Goal: Task Accomplishment & Management: Complete application form

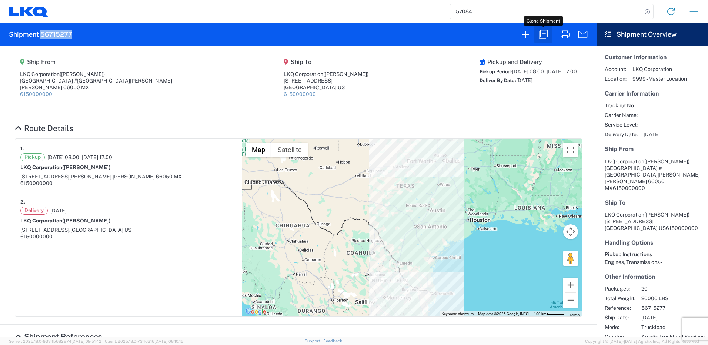
click at [549, 30] on button "button" at bounding box center [543, 35] width 18 height 18
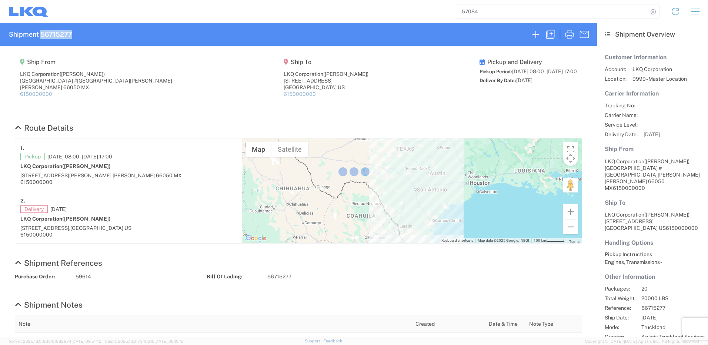
select select "FULL"
select select "US"
select select "LBS"
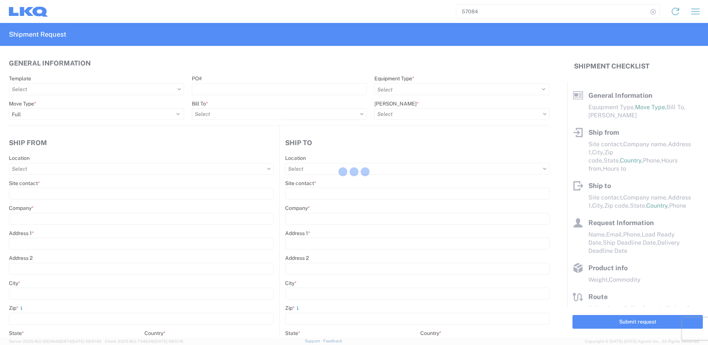
select select "STDV"
type input "[PERSON_NAME]"
type input "LKQ Corporation"
type input "[GEOGRAPHIC_DATA] #[GEOGRAPHIC_DATA][PERSON_NAME]"
type input "[PERSON_NAME]"
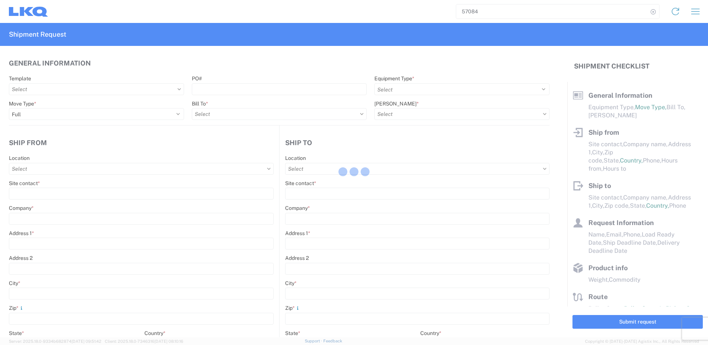
type input "66050"
type input "[PERSON_NAME]"
type input "LKQ Corporation"
type input "[STREET_ADDRESS]"
type input "[GEOGRAPHIC_DATA]"
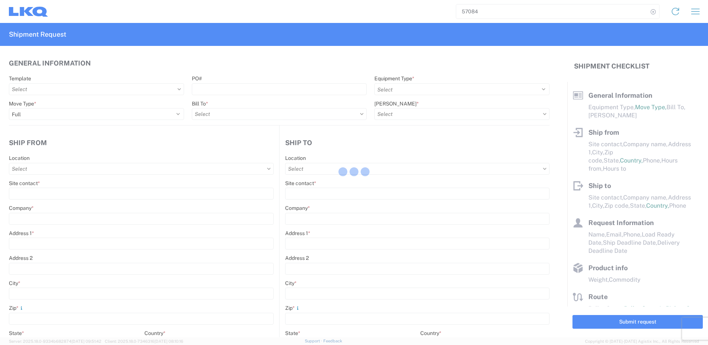
type input "75050"
type input "[PERSON_NAME]"
type input "[EMAIL_ADDRESS][DOMAIN_NAME]"
type input "82218326"
type input "[DATE]"
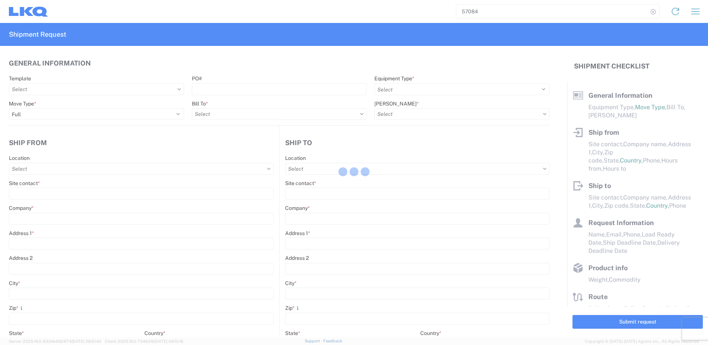
type input "[DATE]"
type textarea "SWIFT/TRANSMEX"
type input "20000"
type input "Engines, Transmissions"
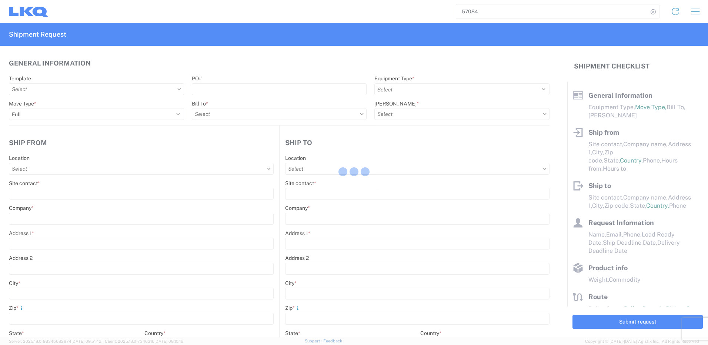
type input "20"
type input "1"
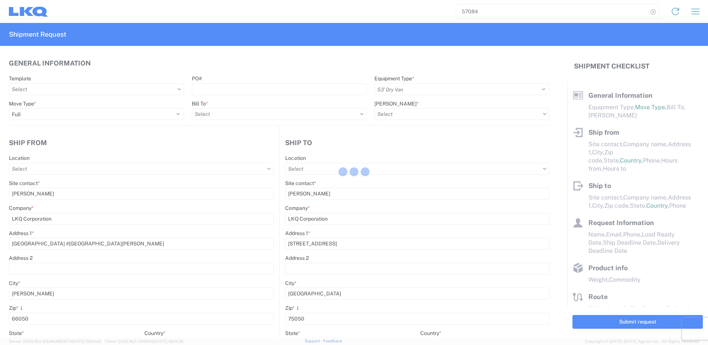
select select "MX"
select select "US"
type input "1882 - North American ATK Corporation"
type input "1883 - Vege de Mexico S.A. de C.V"
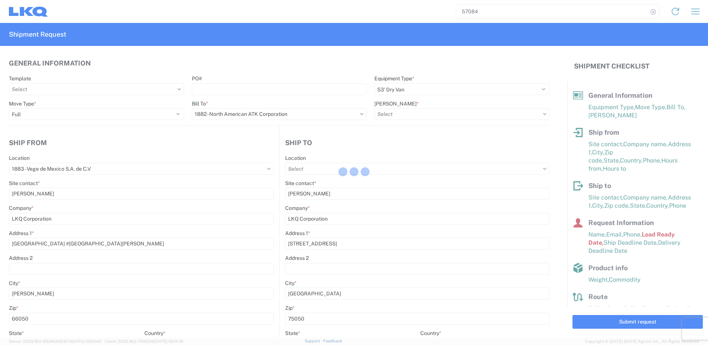
type input "1882-3300-50180-0000 - 1882 Freight In - Parts, 1882-3300-50180-0000 - 1882 Fre…"
type input "1882 - North American ATK Corporation"
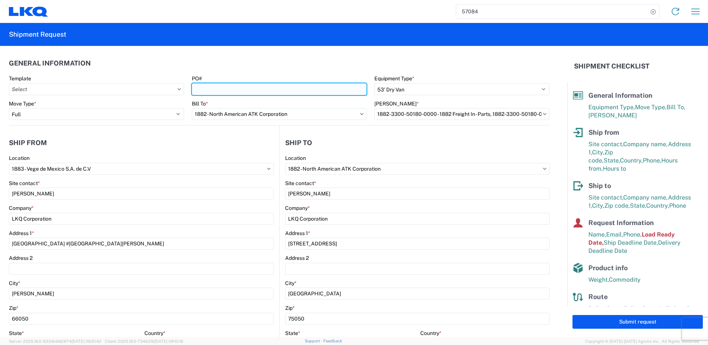
click at [208, 93] on input "PO#" at bounding box center [279, 89] width 175 height 12
paste input "59617"
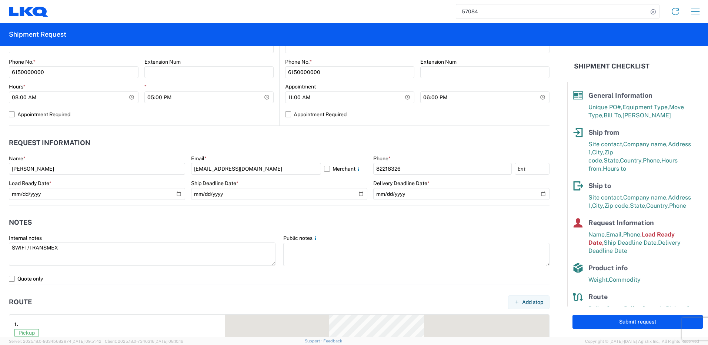
scroll to position [333, 0]
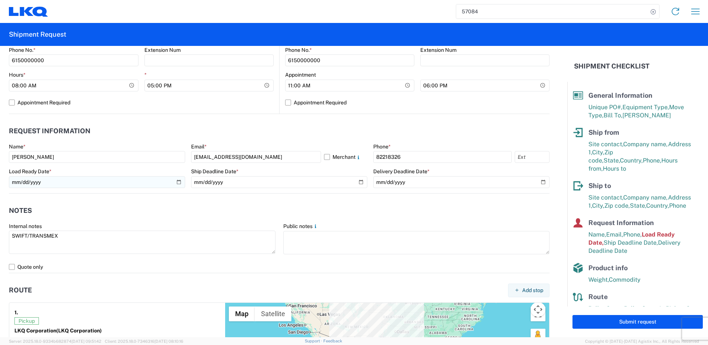
type input "59617"
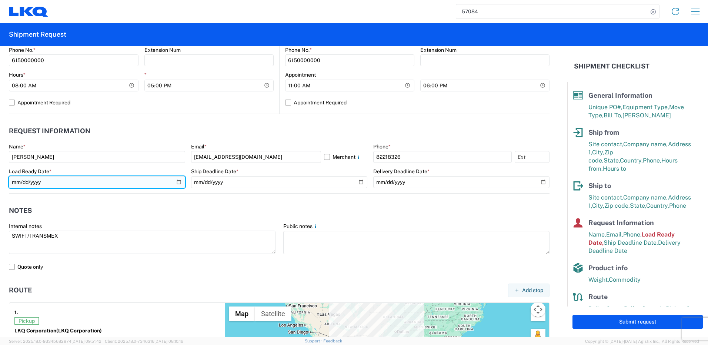
click at [177, 180] on input "[DATE]" at bounding box center [97, 182] width 176 height 12
type input "[DATE]"
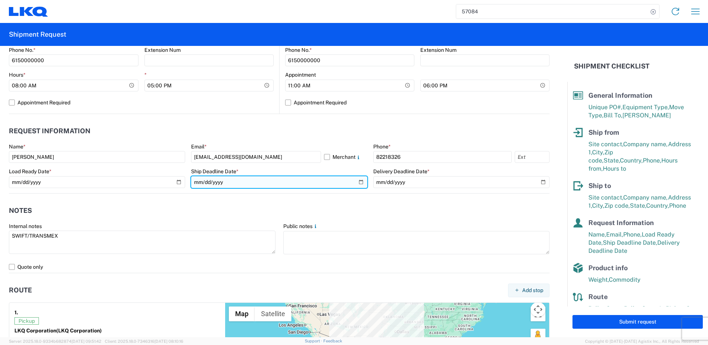
click at [354, 181] on input "[DATE]" at bounding box center [279, 182] width 176 height 12
type input "[DATE]"
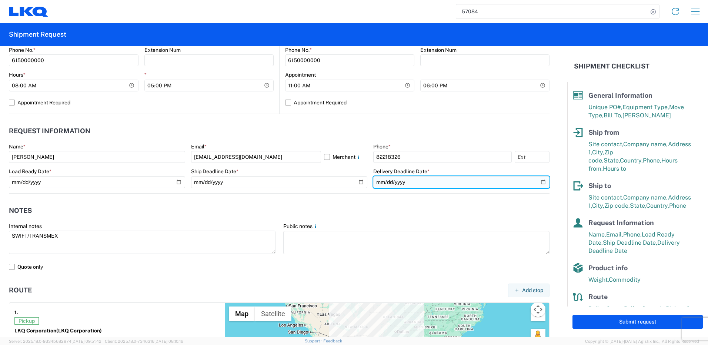
click at [537, 179] on input "[DATE]" at bounding box center [461, 182] width 176 height 12
type input "[DATE]"
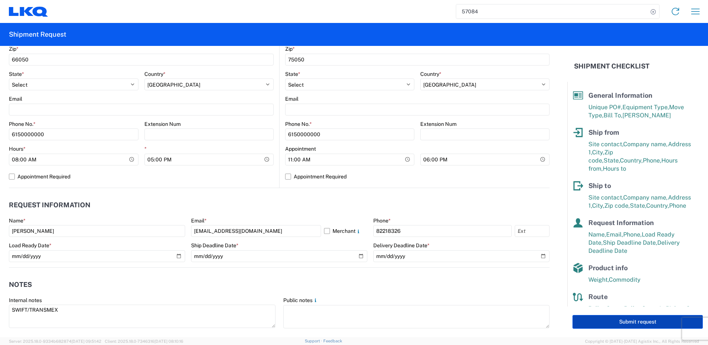
click at [628, 324] on button "Submit request" at bounding box center [637, 322] width 130 height 14
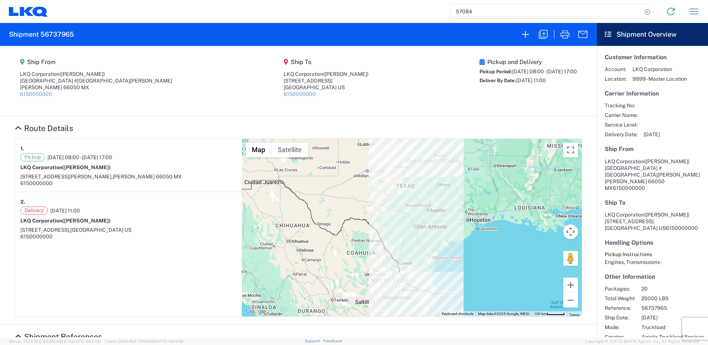
click at [51, 34] on h2 "Shipment 56737965" at bounding box center [41, 34] width 65 height 9
copy h2 "56737965"
